Goal: Contribute content: Contribute content

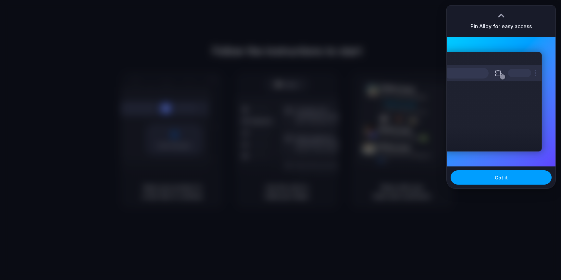
click at [502, 180] on span "Got it" at bounding box center [501, 177] width 13 height 7
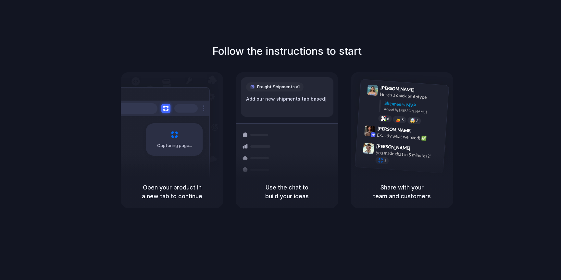
click at [548, 60] on div "Follow the instructions to start Capturing page Open your product in a new tab …" at bounding box center [286, 126] width 561 height 165
click at [221, 44] on h1 "Follow the instructions to start" at bounding box center [286, 52] width 149 height 16
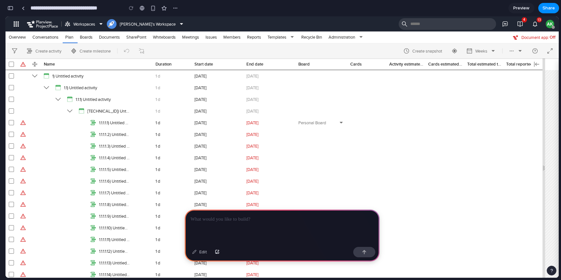
click at [235, 221] on p at bounding box center [282, 220] width 183 height 8
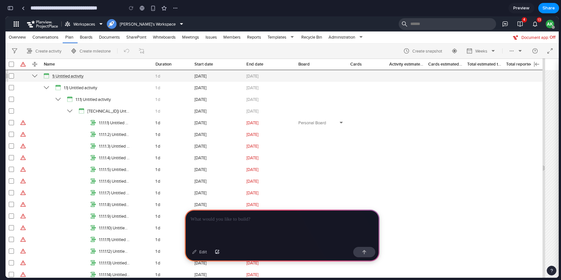
click at [72, 78] on div "1) Untitled activity" at bounding box center [90, 75] width 77 height 5
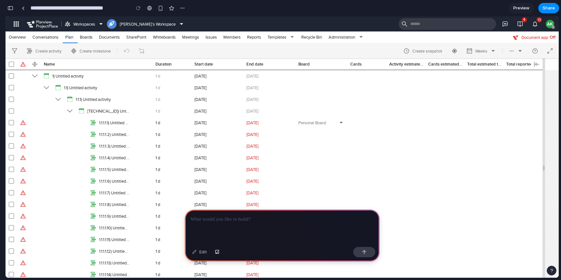
click at [252, 221] on p at bounding box center [282, 220] width 183 height 8
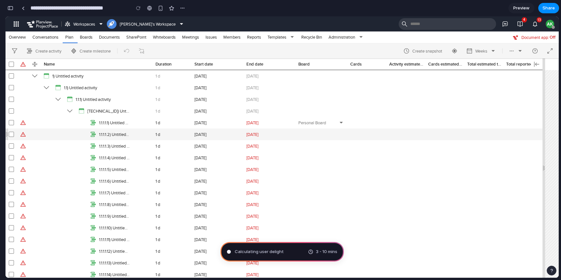
drag, startPoint x: 544, startPoint y: 131, endPoint x: 419, endPoint y: 133, distance: 125.7
click at [419, 133] on div "Name Duration Start date End date Board Cards Activity estimated time Cards est…" at bounding box center [275, 168] width 539 height 220
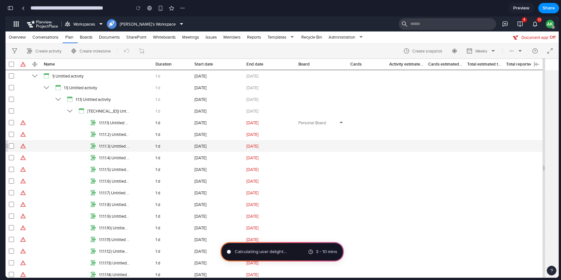
drag, startPoint x: 525, startPoint y: 167, endPoint x: 471, endPoint y: 141, distance: 59.3
click at [488, 168] on div "Name Duration Start date End date Board Cards Activity estimated time Cards est…" at bounding box center [275, 168] width 539 height 220
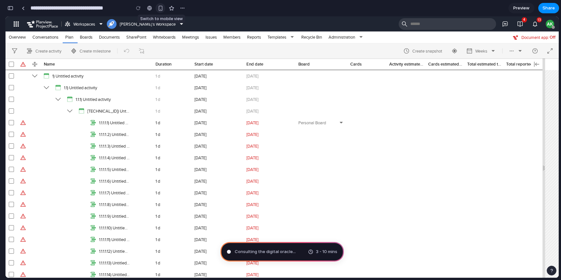
click at [162, 11] on button "button" at bounding box center [161, 8] width 10 height 10
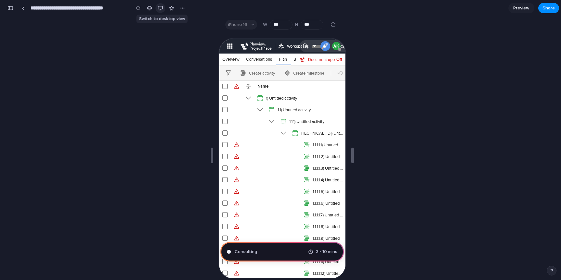
click at [162, 11] on button "button" at bounding box center [161, 8] width 10 height 10
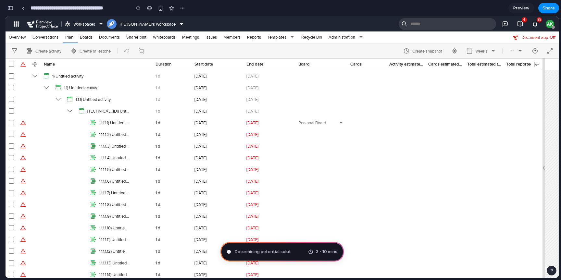
type input "**********"
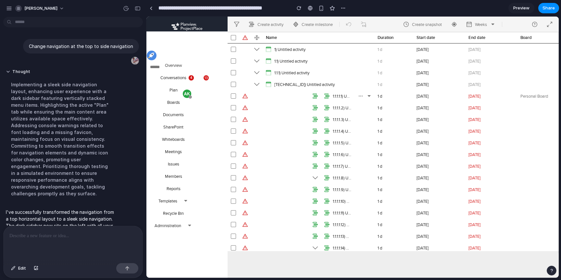
scroll to position [24, 0]
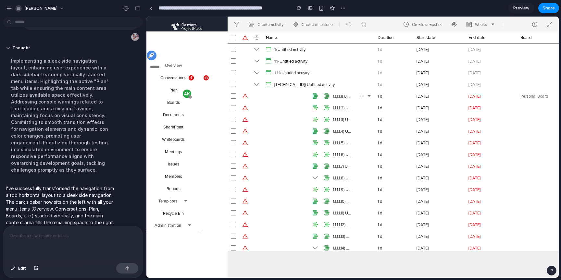
click at [189, 224] on icon at bounding box center [189, 225] width 5 height 5
click at [157, 56] on img "button" at bounding box center [152, 56] width 10 height 10
click at [177, 55] on button "Aswin's Workspace" at bounding box center [186, 56] width 79 height 12
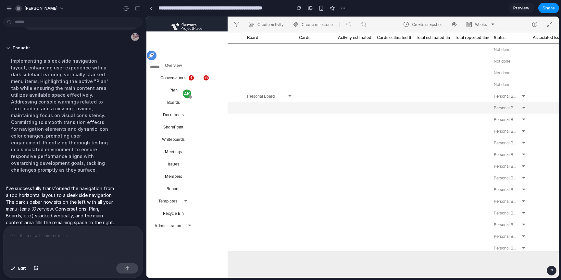
scroll to position [0, 0]
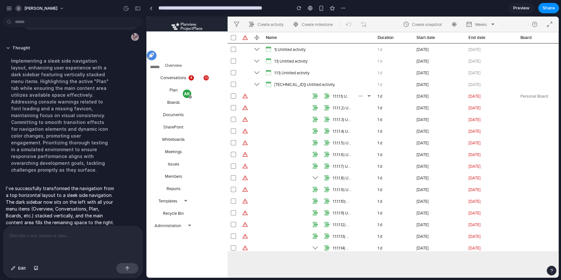
click at [159, 69] on input "search" at bounding box center [193, 67] width 86 height 12
click at [205, 77] on div "13" at bounding box center [206, 77] width 5 height 5
click at [177, 77] on div "button" at bounding box center [172, 82] width 12 height 12
click at [191, 97] on icon "button" at bounding box center [190, 96] width 3 height 3
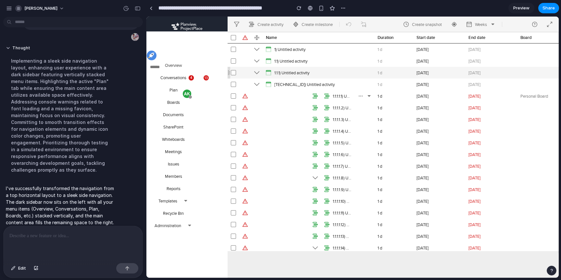
scroll to position [0, 0]
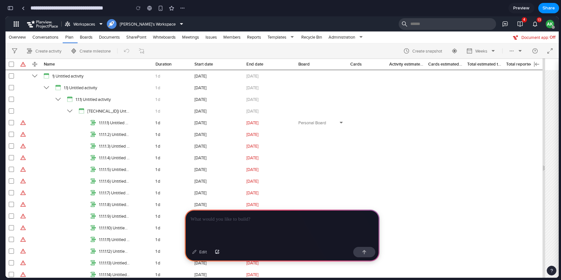
click at [246, 225] on div at bounding box center [282, 227] width 195 height 35
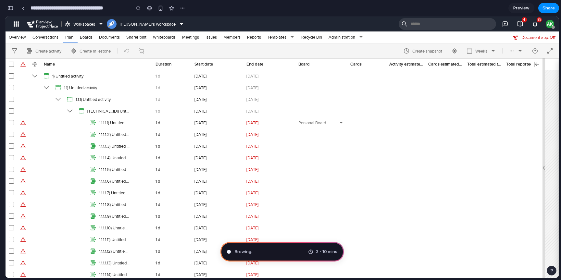
type input "**********"
